Goal: Task Accomplishment & Management: Use online tool/utility

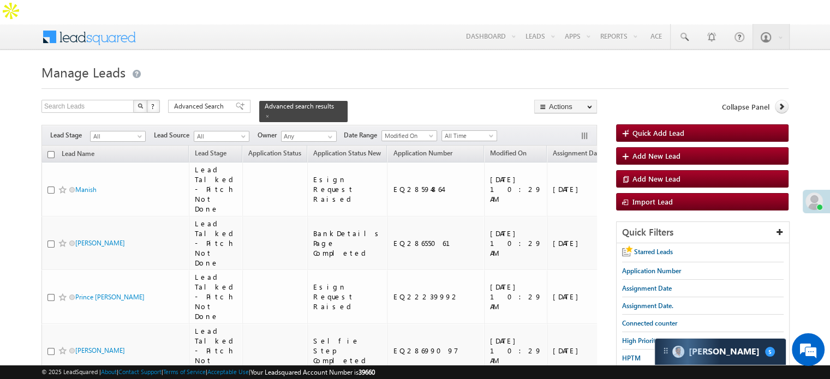
click at [53, 151] on input "checkbox" at bounding box center [50, 154] width 7 height 7
checkbox input "true"
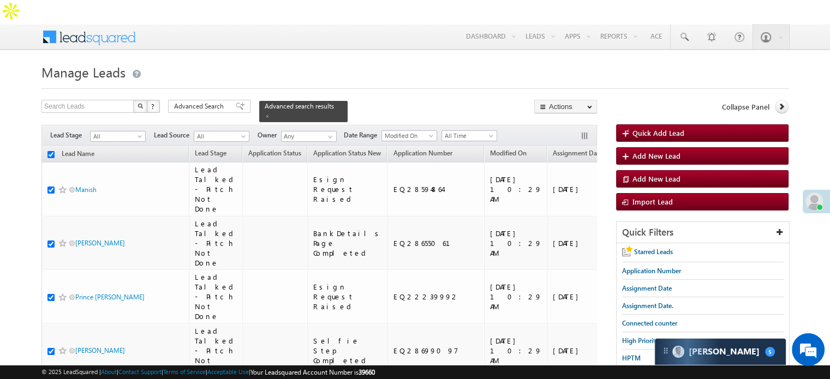
checkbox input "true"
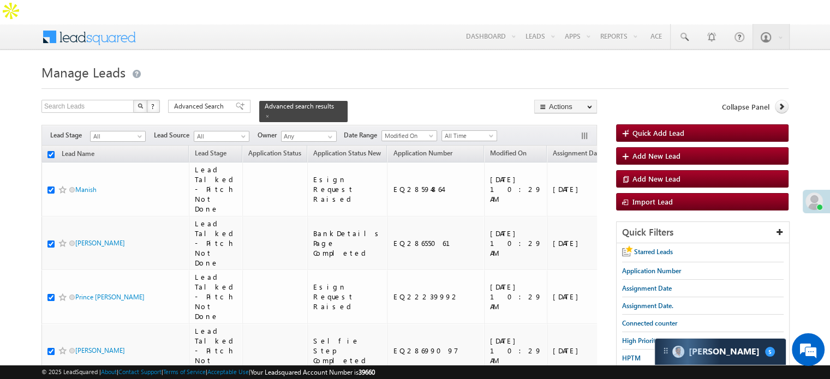
checkbox input "true"
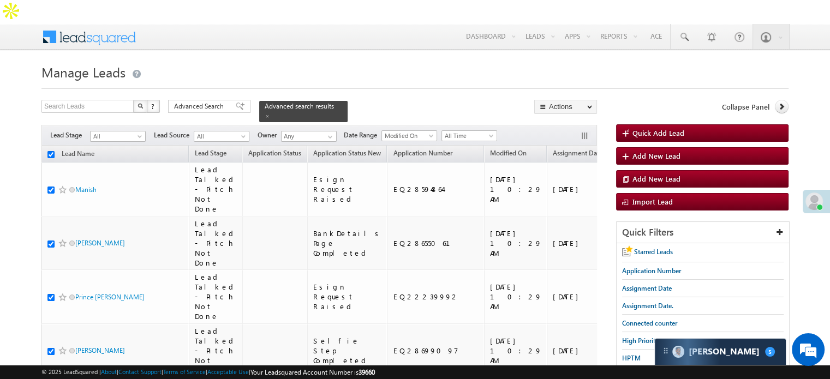
checkbox input "true"
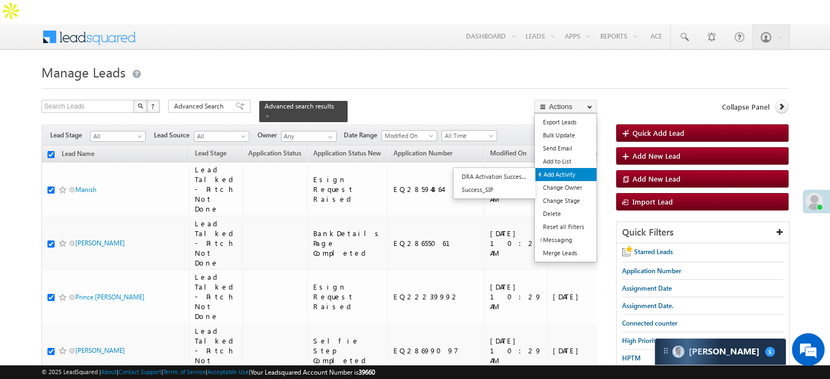
click at [563, 168] on link "Add Activity" at bounding box center [565, 174] width 61 height 13
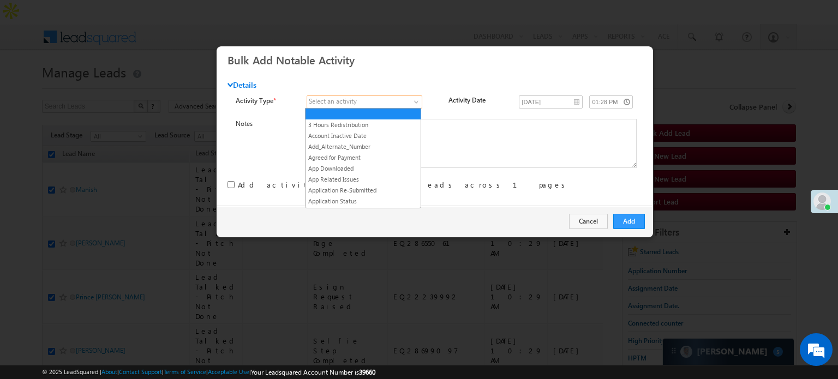
click at [395, 100] on span at bounding box center [358, 102] width 103 height 10
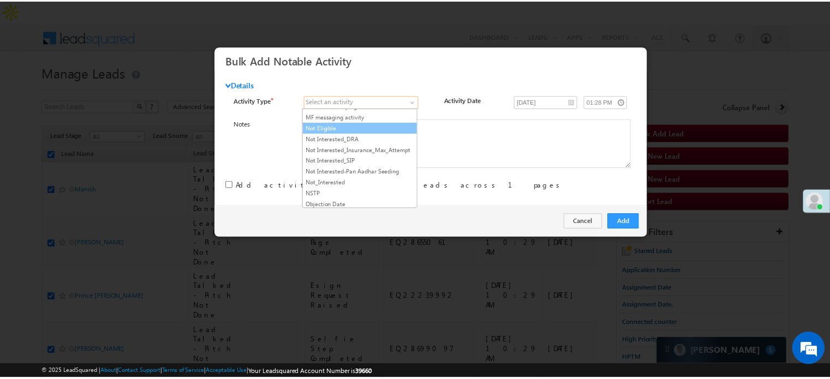
scroll to position [928, 0]
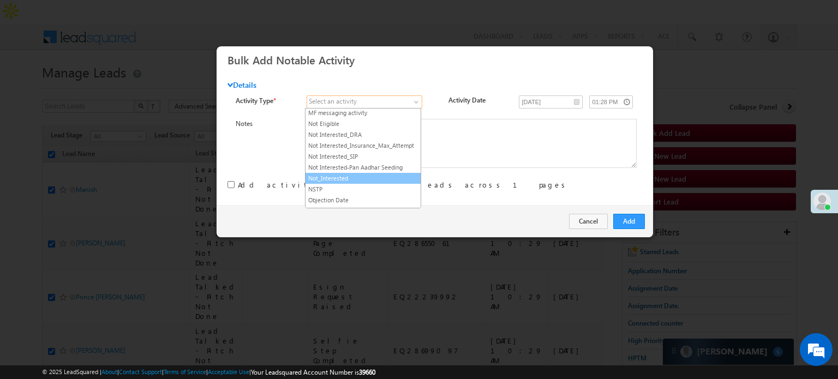
click at [384, 174] on link "Not_Interested" at bounding box center [363, 179] width 115 height 10
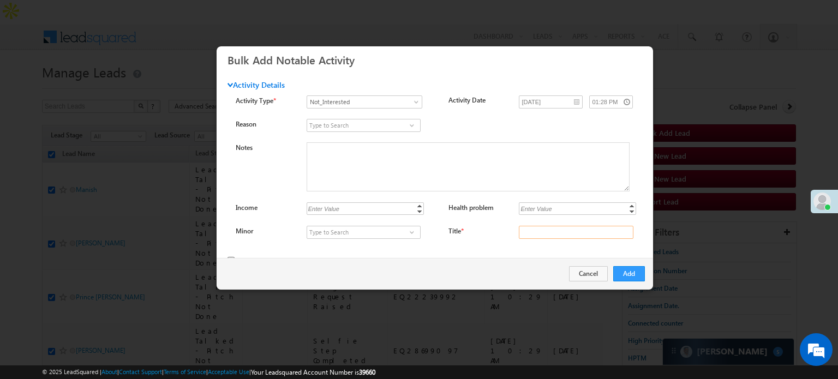
click at [553, 229] on input "Title *" at bounding box center [576, 232] width 115 height 13
type input "na"
click at [592, 274] on button "Cancel" at bounding box center [588, 273] width 39 height 15
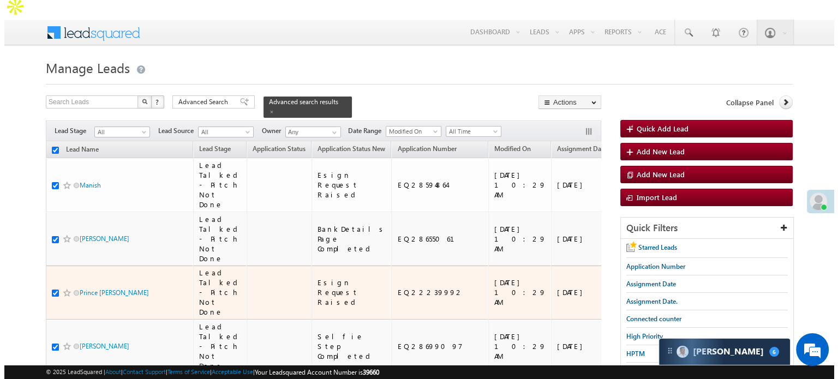
scroll to position [0, 0]
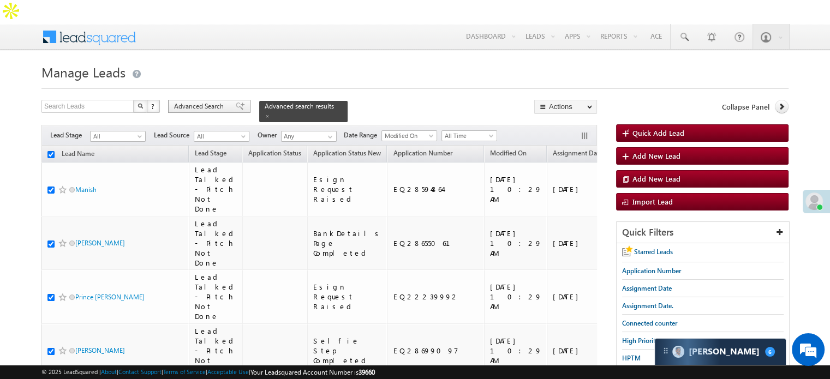
click at [226, 101] on span "Advanced Search" at bounding box center [200, 106] width 53 height 10
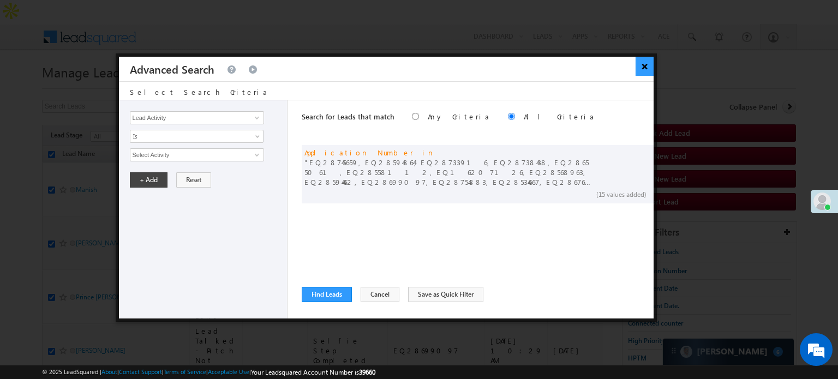
click at [644, 66] on button "×" at bounding box center [645, 66] width 18 height 19
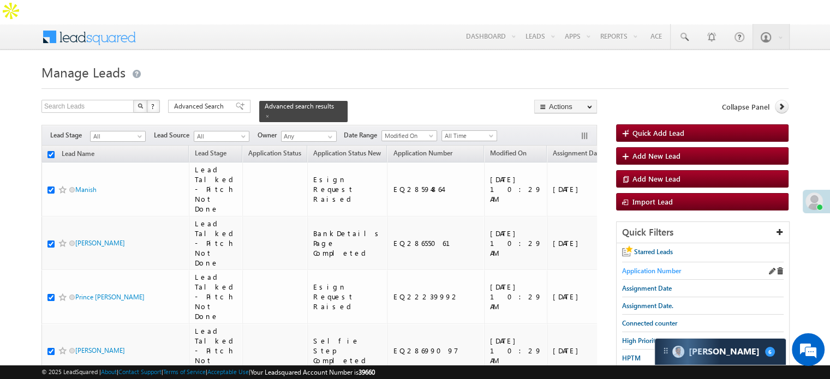
click at [649, 267] on span "Application Number" at bounding box center [651, 271] width 59 height 8
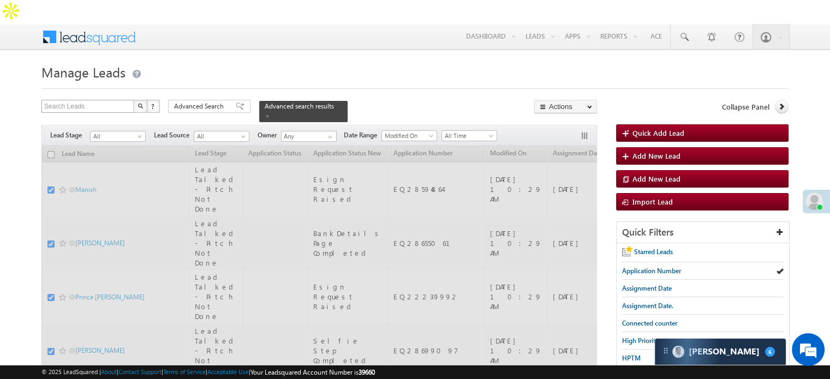
checkbox input "false"
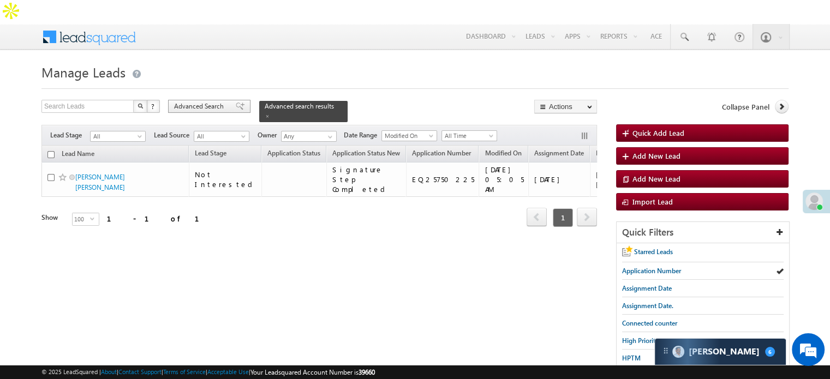
click at [180, 101] on span "Advanced Search" at bounding box center [200, 106] width 53 height 10
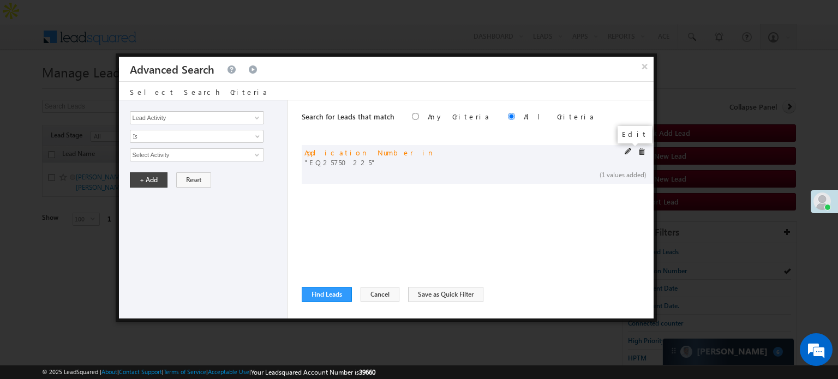
click at [626, 151] on span at bounding box center [629, 152] width 8 height 8
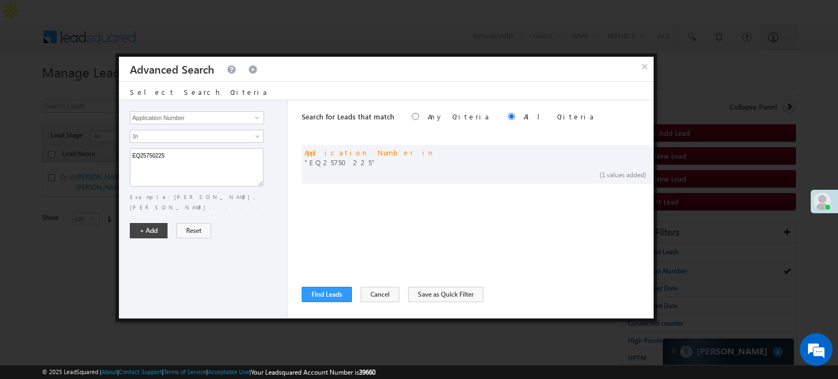
click at [268, 160] on div "EQ25750225 Example: Sara,John,Alex,Carry...." at bounding box center [206, 180] width 152 height 64
click at [223, 159] on textarea "EQ25750225" at bounding box center [197, 167] width 134 height 38
paste textarea "8745659 EQ28594864 EQ28733916 EQ28738438 EQ28655061 EQ28558112 EQ16207126 EQ285…"
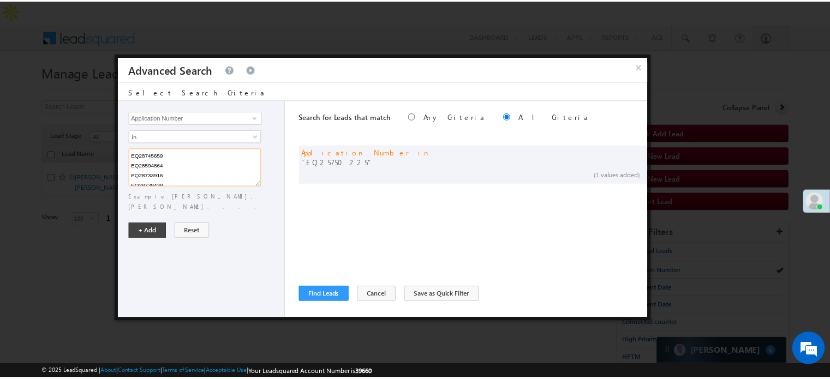
scroll to position [100, 0]
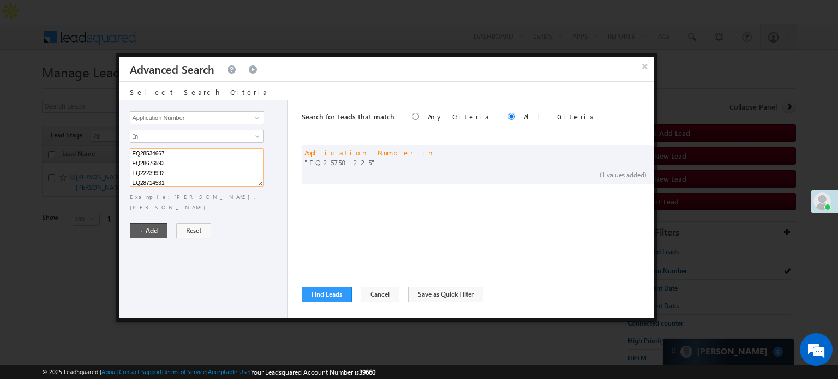
type textarea "EQ28745659 EQ28594864 EQ28733916 EQ28738438 EQ28655061 EQ28558112 EQ16207126 EQ…"
click at [149, 223] on button "+ Add" at bounding box center [149, 230] width 38 height 15
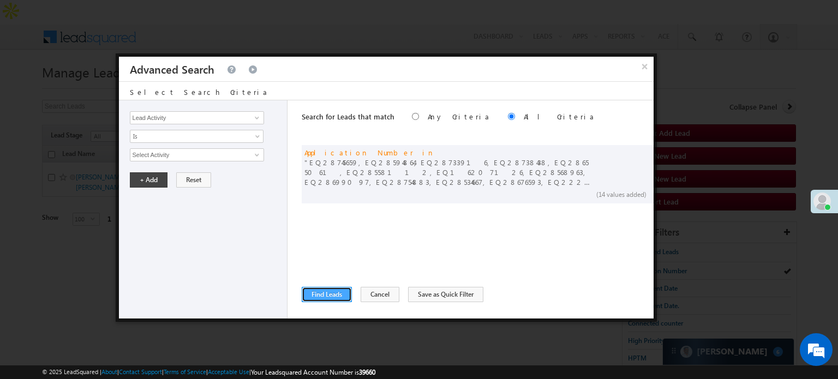
click at [334, 295] on button "Find Leads" at bounding box center [327, 294] width 50 height 15
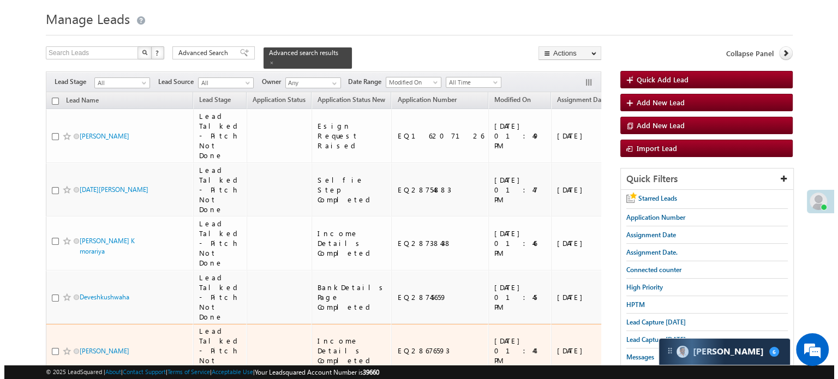
scroll to position [0, 0]
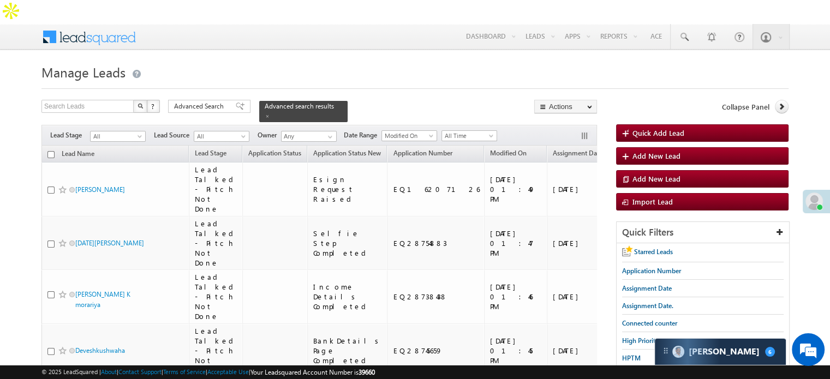
click at [50, 151] on input "checkbox" at bounding box center [50, 154] width 7 height 7
checkbox input "true"
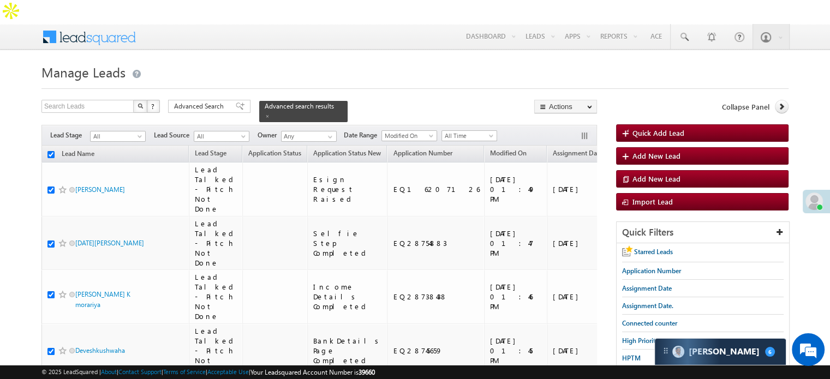
checkbox input "true"
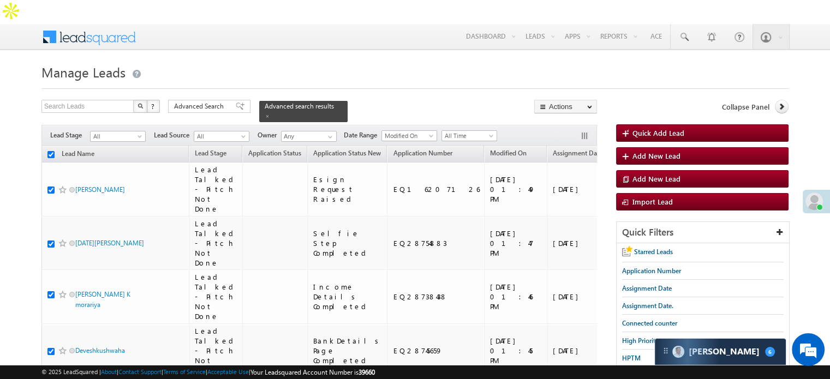
checkbox input "true"
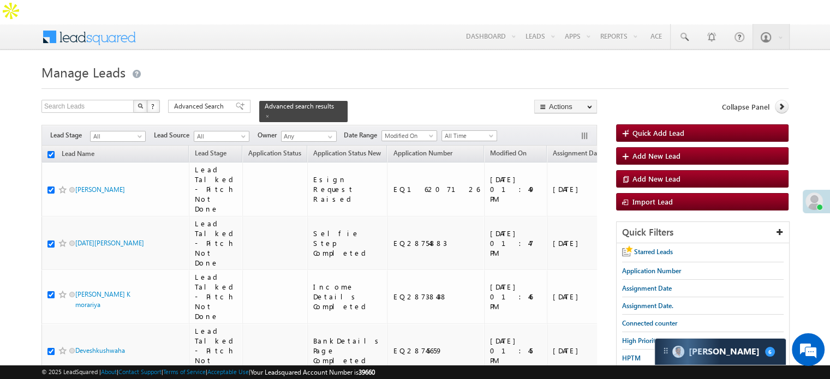
checkbox input "true"
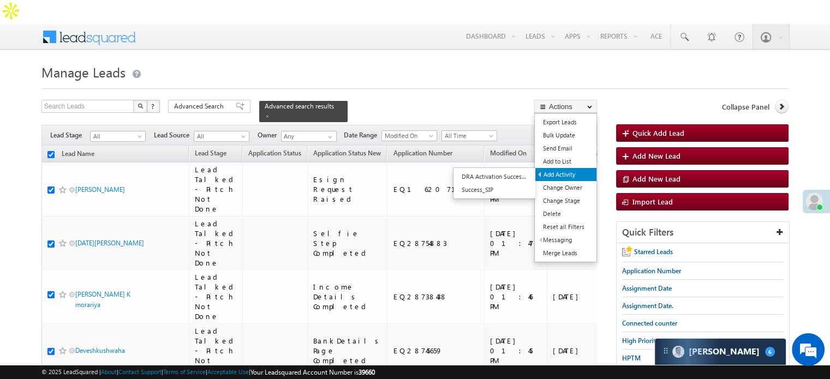
click at [561, 168] on link "Add Activity" at bounding box center [565, 174] width 61 height 13
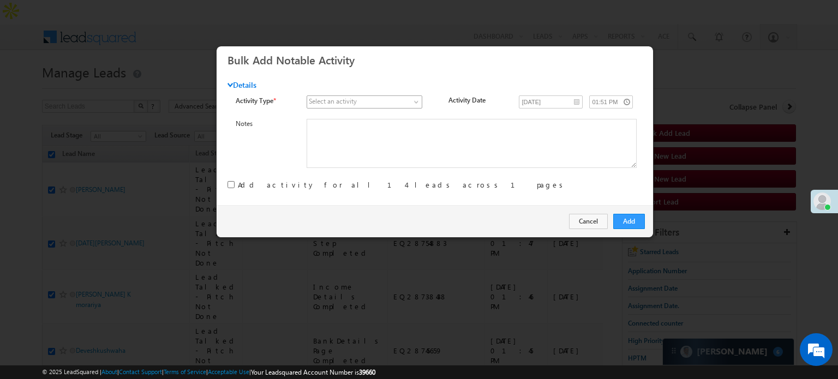
click at [410, 105] on link at bounding box center [365, 101] width 116 height 13
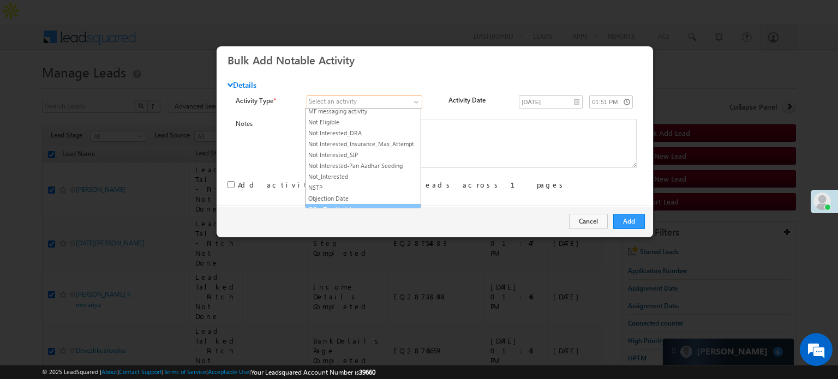
scroll to position [928, 0]
click at [367, 174] on link "Not_Interested" at bounding box center [363, 179] width 115 height 10
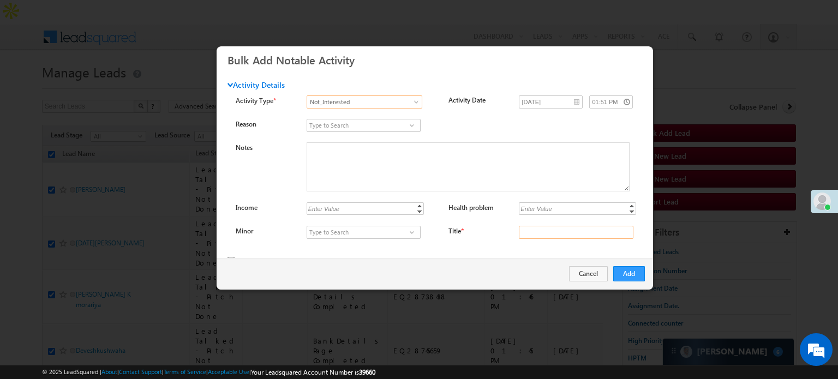
click at [579, 231] on input "Title *" at bounding box center [576, 232] width 115 height 13
type input "na"
click at [593, 283] on div "Add Cancel" at bounding box center [435, 274] width 437 height 32
click at [591, 277] on button "Cancel" at bounding box center [588, 273] width 39 height 15
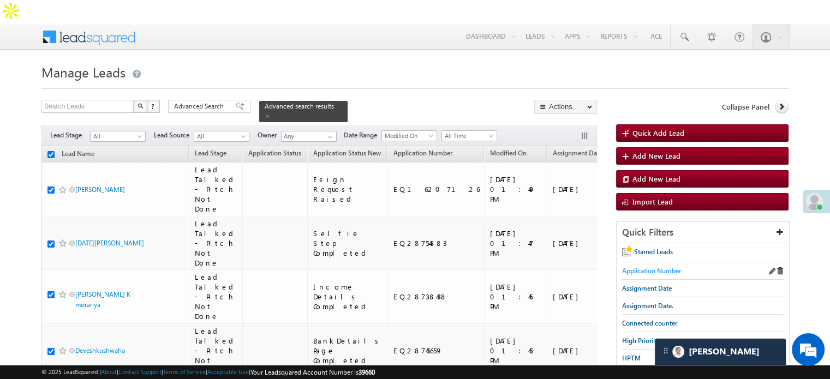
click at [649, 267] on span "Application Number" at bounding box center [651, 271] width 59 height 8
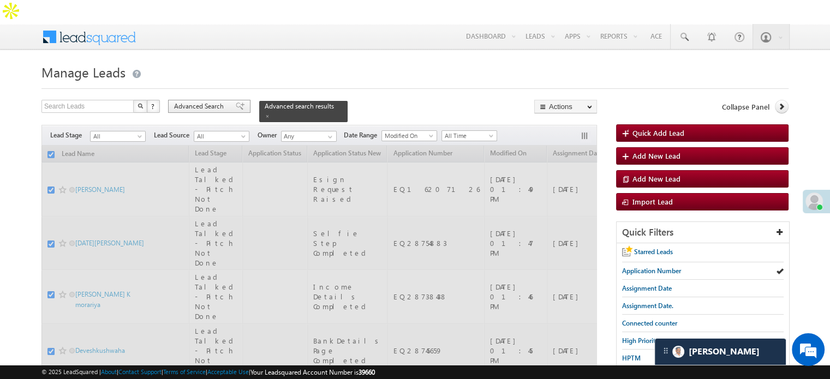
checkbox input "false"
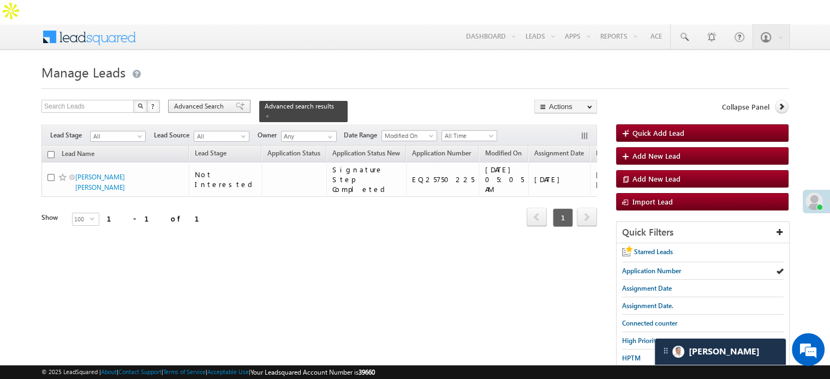
click at [236, 103] on span at bounding box center [240, 107] width 9 height 8
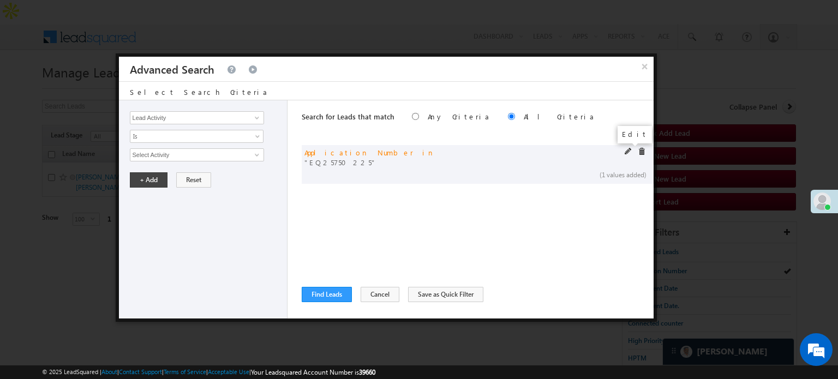
click at [625, 149] on span at bounding box center [629, 152] width 8 height 8
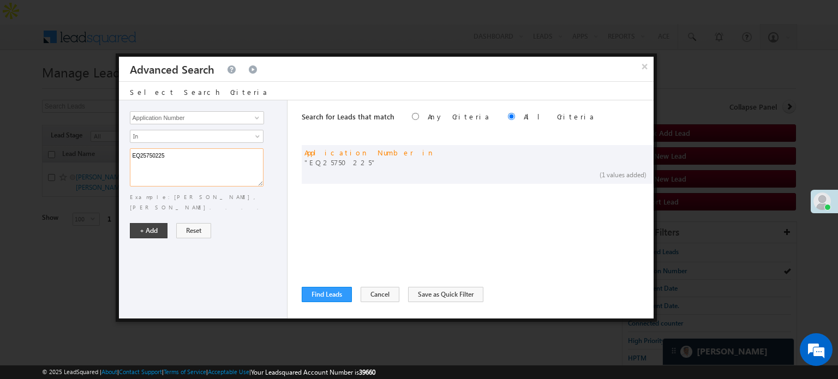
click at [230, 157] on textarea "EQ25750225" at bounding box center [197, 167] width 134 height 38
paste textarea "8745659 EQ28594864 EQ28733916 EQ28738438 EQ28655061 EQ28558112 EQ16207126 EQ285…"
type textarea "EQ28745659 EQ28594864 EQ28733916 EQ28738438 EQ28655061 EQ28558112 EQ16207126 EQ…"
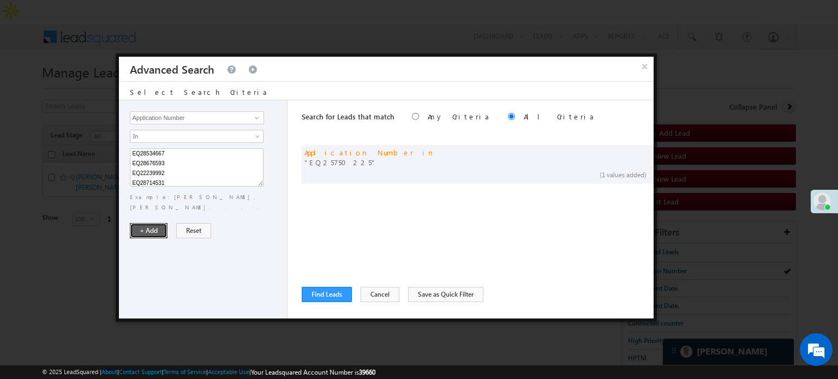
click at [152, 223] on button "+ Add" at bounding box center [149, 230] width 38 height 15
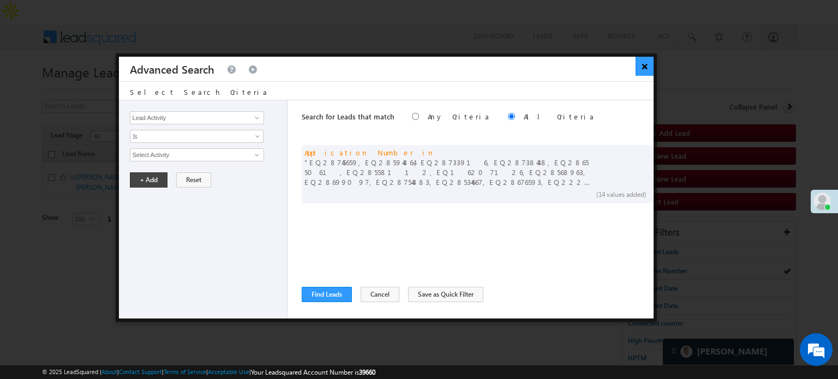
click at [637, 66] on button "×" at bounding box center [645, 66] width 18 height 19
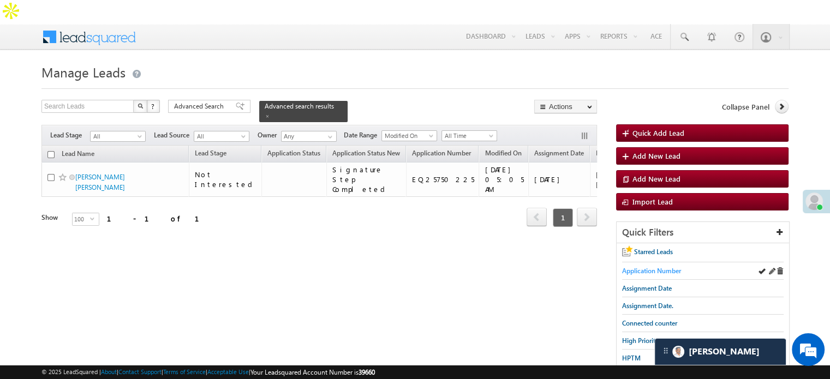
click at [666, 267] on span "Application Number" at bounding box center [651, 271] width 59 height 8
click at [236, 103] on span at bounding box center [240, 107] width 9 height 8
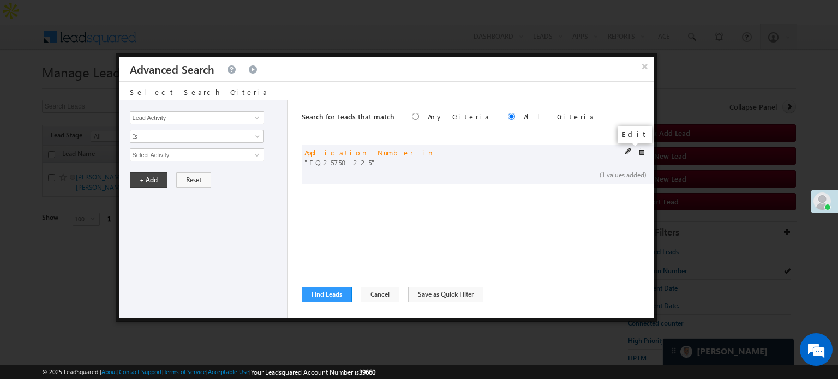
click at [626, 151] on span at bounding box center [629, 152] width 8 height 8
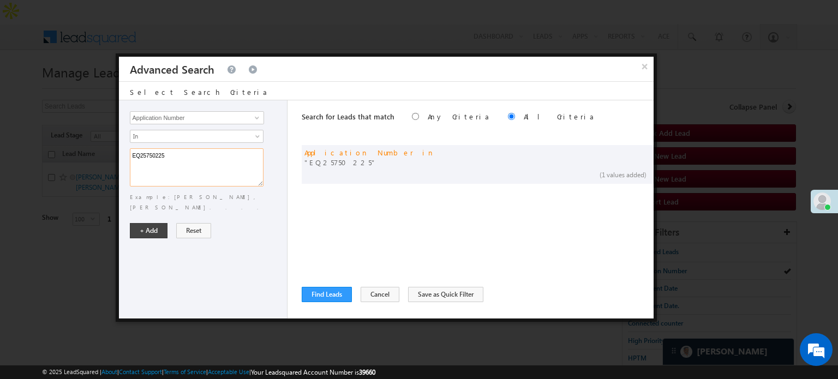
click at [236, 157] on textarea "EQ25750225" at bounding box center [197, 167] width 134 height 38
paste textarea "8745659 EQ28594864 EQ28733916 EQ28738438 EQ28655061 EQ28558112 EQ28568963 EQ286…"
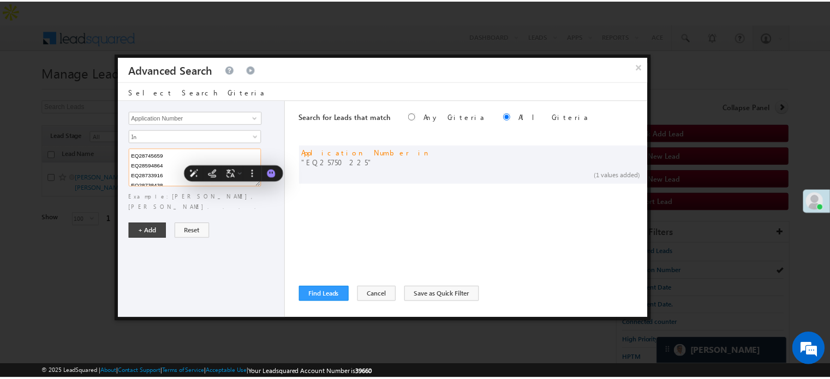
scroll to position [91, 0]
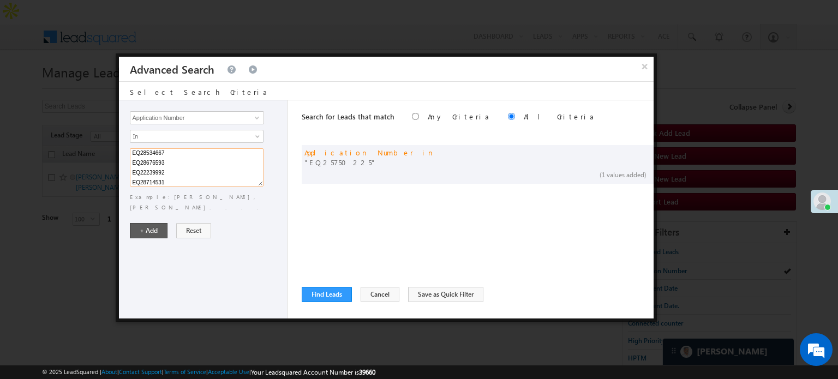
type textarea "EQ28745659 EQ28594864 EQ28733916 EQ28738438 EQ28655061 EQ28558112 EQ28568963 EQ…"
click at [154, 223] on button "+ Add" at bounding box center [149, 230] width 38 height 15
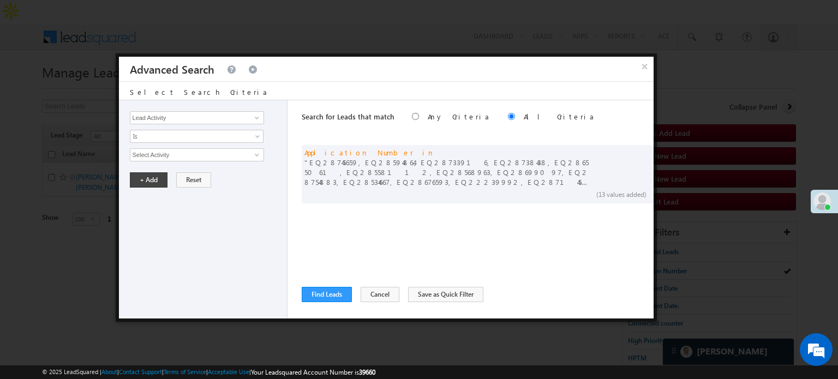
click at [254, 214] on div "Lead Activity Task Sales Group Prospect Id WA Last Message Timestamp 4th Day Di…" at bounding box center [203, 209] width 169 height 218
click at [185, 152] on input "Select Activity" at bounding box center [197, 154] width 134 height 13
click at [251, 152] on link at bounding box center [256, 155] width 14 height 11
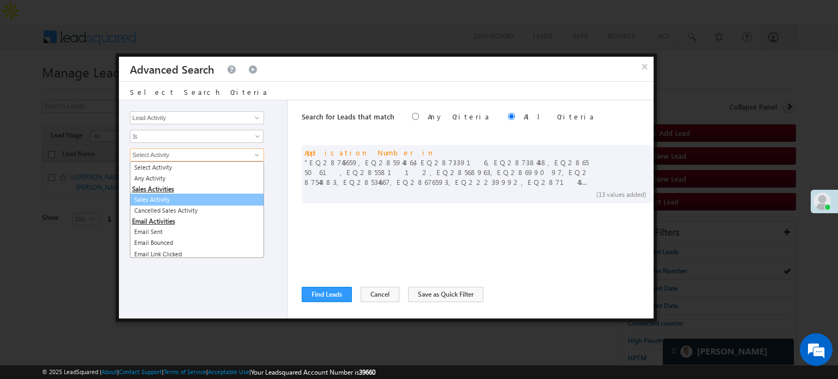
click at [202, 198] on link "Sales Activity" at bounding box center [197, 200] width 134 height 13
type input "Sales Activity"
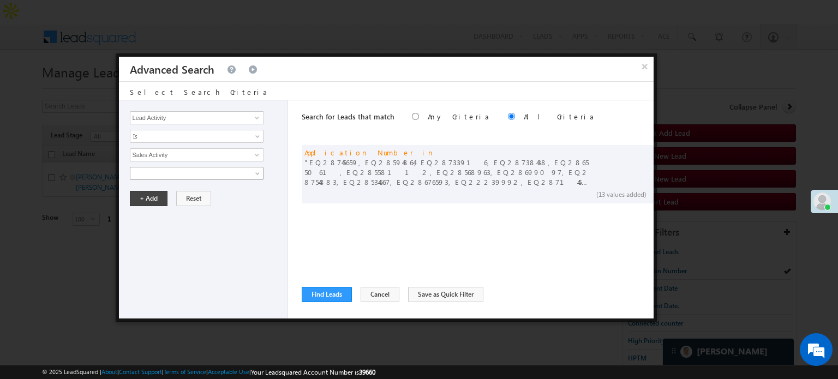
click at [207, 170] on span at bounding box center [189, 174] width 118 height 10
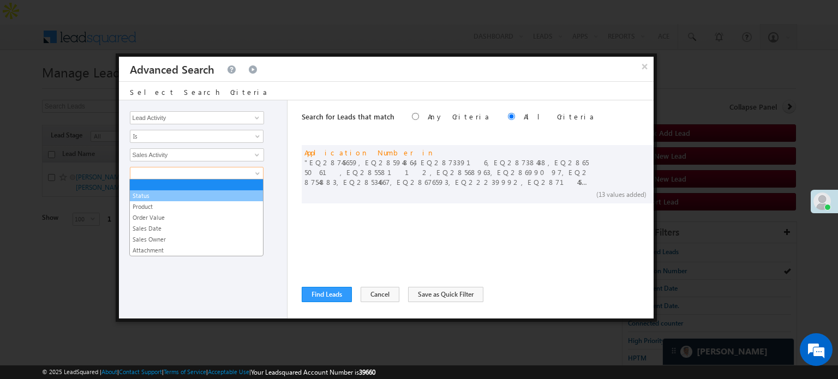
click at [196, 198] on link "Status" at bounding box center [196, 196] width 133 height 10
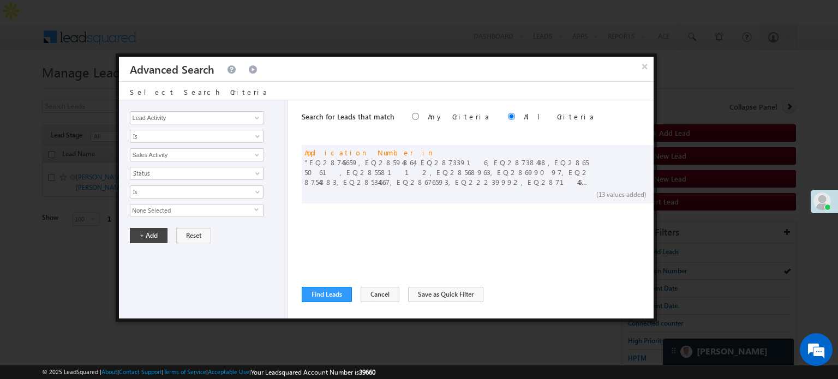
click at [196, 205] on span "None Selected" at bounding box center [192, 211] width 124 height 12
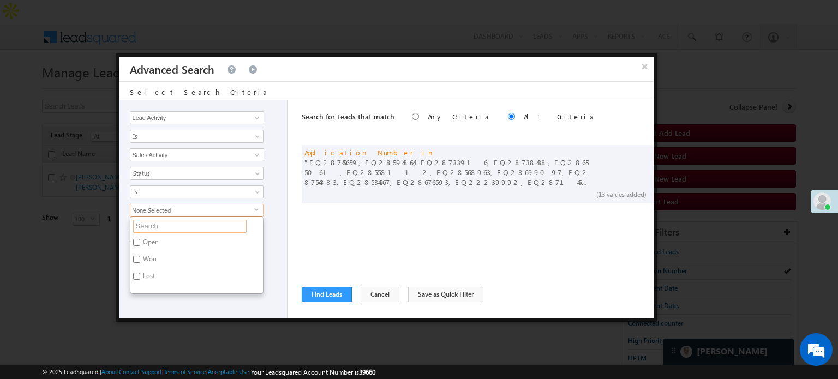
click at [168, 221] on input "text" at bounding box center [190, 226] width 114 height 13
click at [167, 224] on input "text" at bounding box center [190, 226] width 114 height 13
click at [170, 301] on div "Lead Activity Task Sales Group Prospect Id WA Last Message Timestamp 4th Day Di…" at bounding box center [203, 209] width 169 height 218
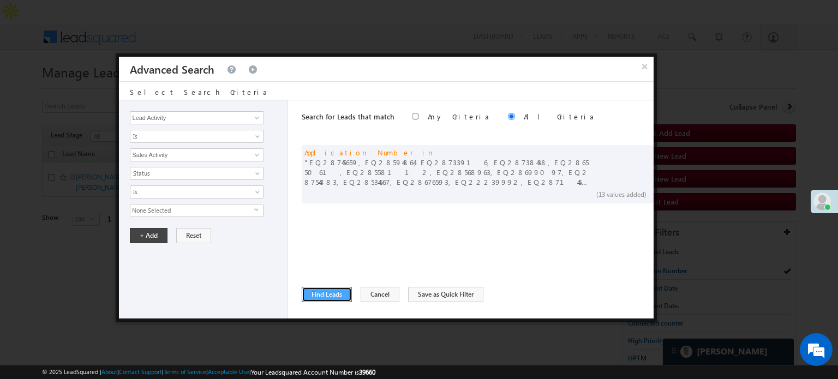
click at [333, 295] on button "Find Leads" at bounding box center [327, 294] width 50 height 15
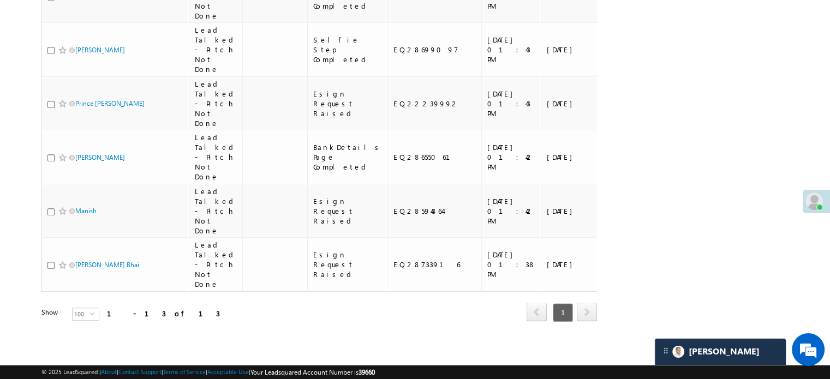
scroll to position [671, 0]
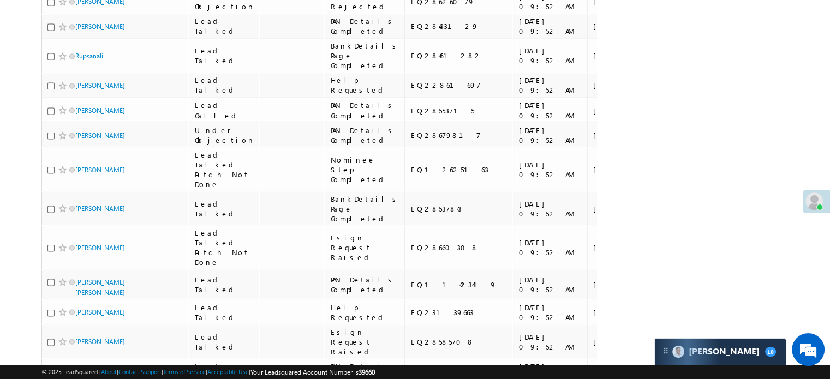
scroll to position [1964, 0]
